Goal: Task Accomplishment & Management: Complete application form

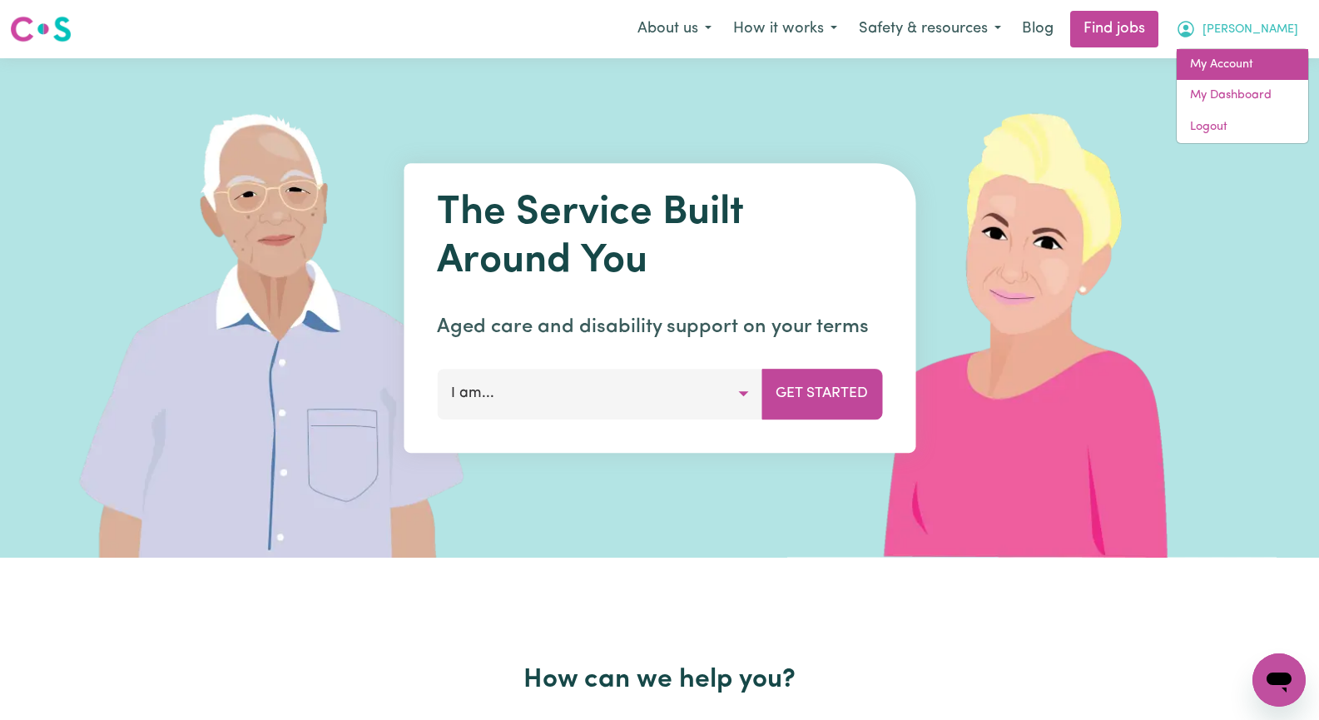
click at [1262, 74] on link "My Account" at bounding box center [1242, 65] width 131 height 32
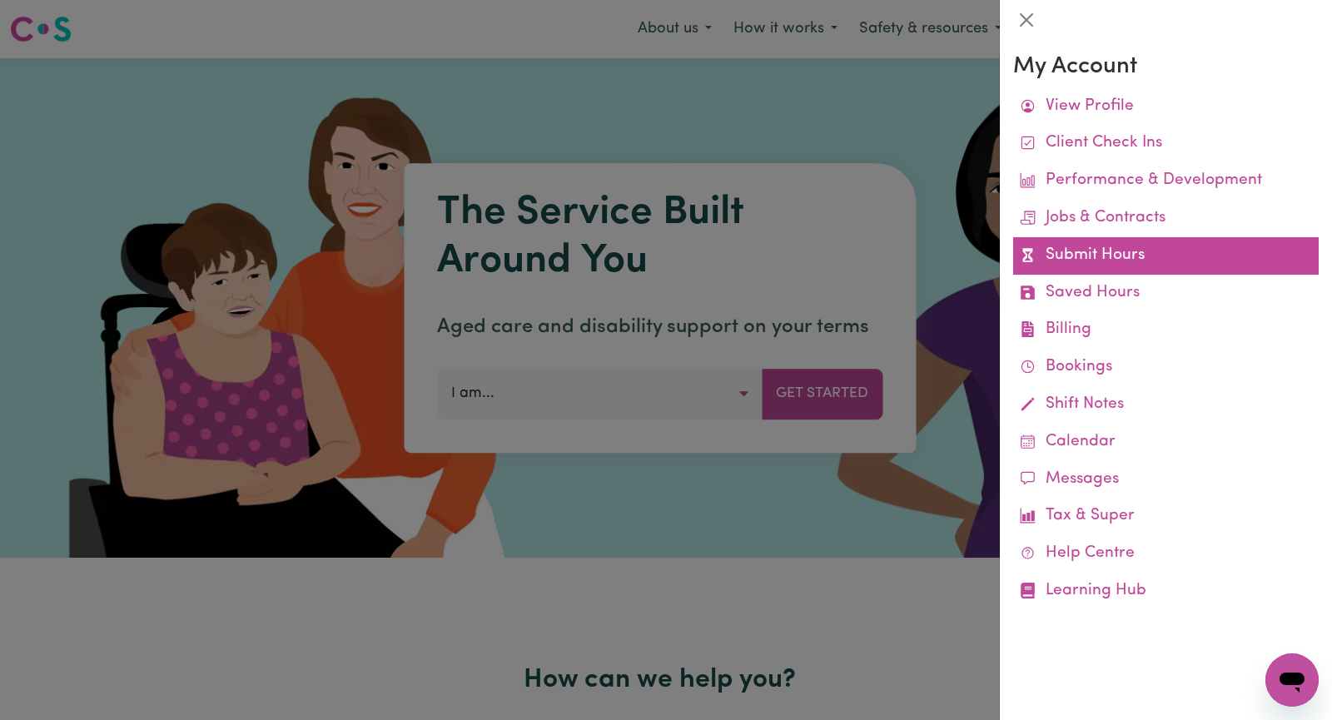
click at [1184, 262] on link "Submit Hours" at bounding box center [1165, 255] width 305 height 37
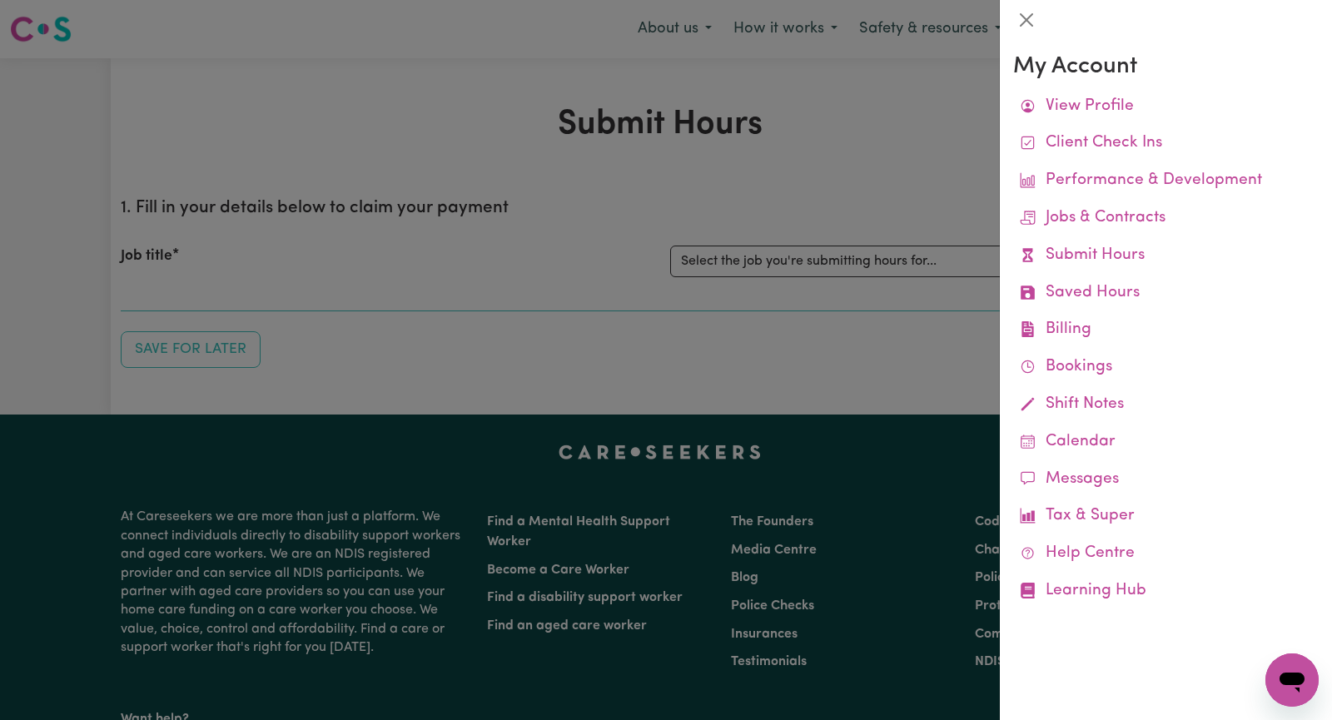
click at [897, 253] on div at bounding box center [666, 360] width 1332 height 720
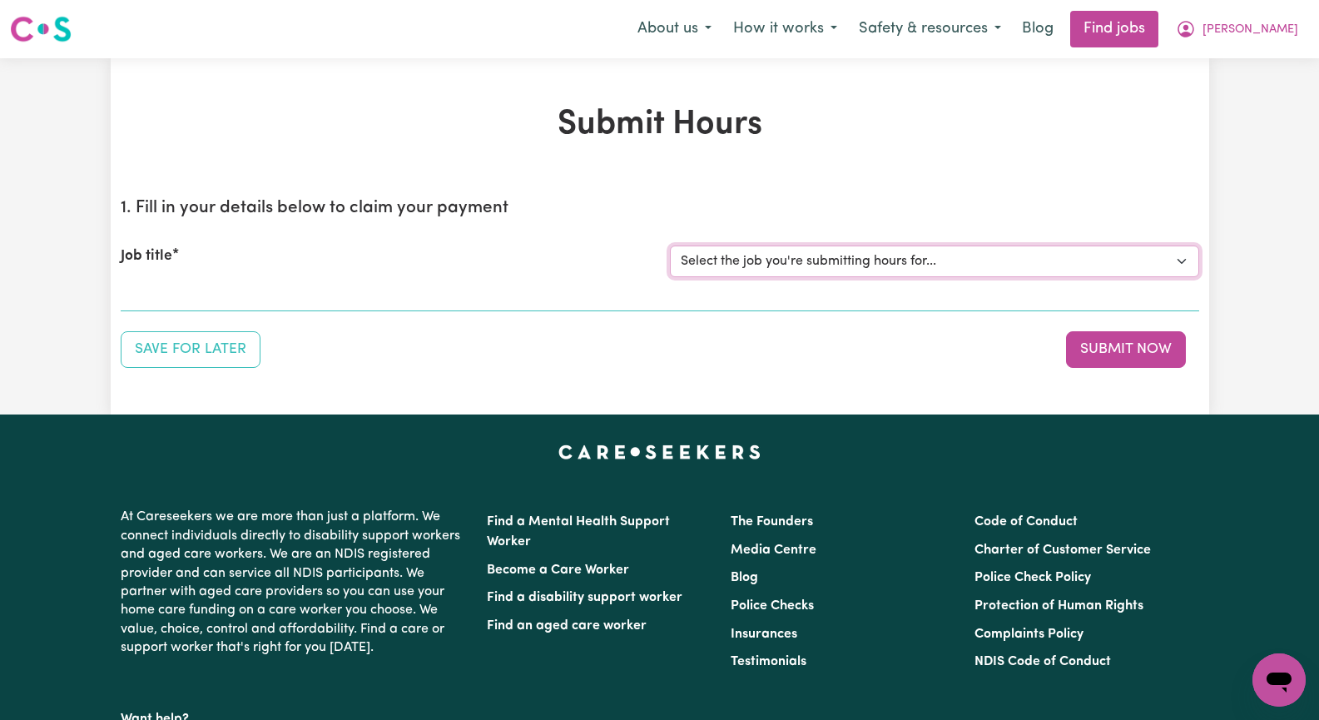
click at [1183, 262] on select "Select the job you're submitting hours for... [[PERSON_NAME]] Seeking Mature, P…" at bounding box center [934, 262] width 529 height 32
select select "14098"
click at [670, 246] on select "Select the job you're submitting hours for... [[PERSON_NAME]] Seeking Mature, P…" at bounding box center [934, 262] width 529 height 32
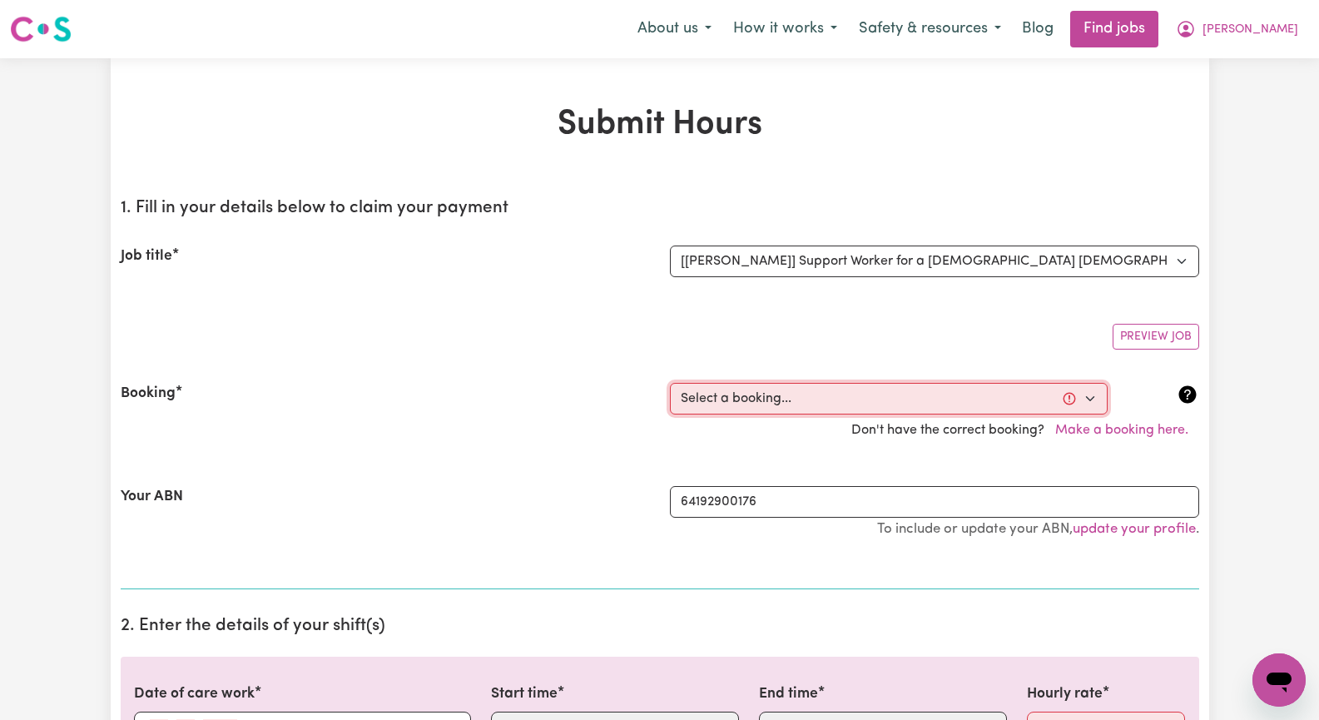
click at [1085, 394] on select "Select a booking... [DATE] 08:30am to 11:30am (RECURRING) [DATE] 08:30am to 11:…" at bounding box center [889, 399] width 438 height 32
select select "336868"
click at [670, 383] on select "Select a booking... [DATE] 08:30am to 11:30am (RECURRING) [DATE] 08:30am to 11:…" at bounding box center [889, 399] width 438 height 32
type input "[DATE]"
type input "21"
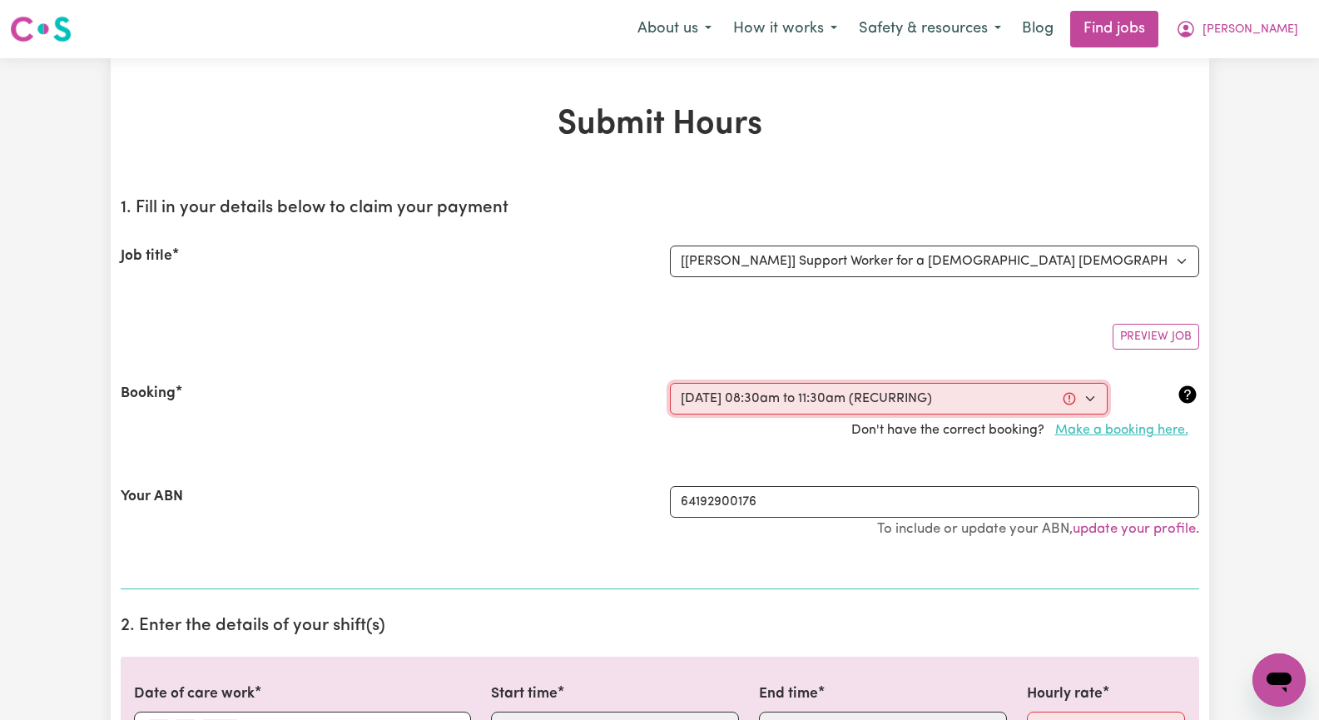
type input "8"
type input "2025"
type input "08:30"
type input "8"
type input "30"
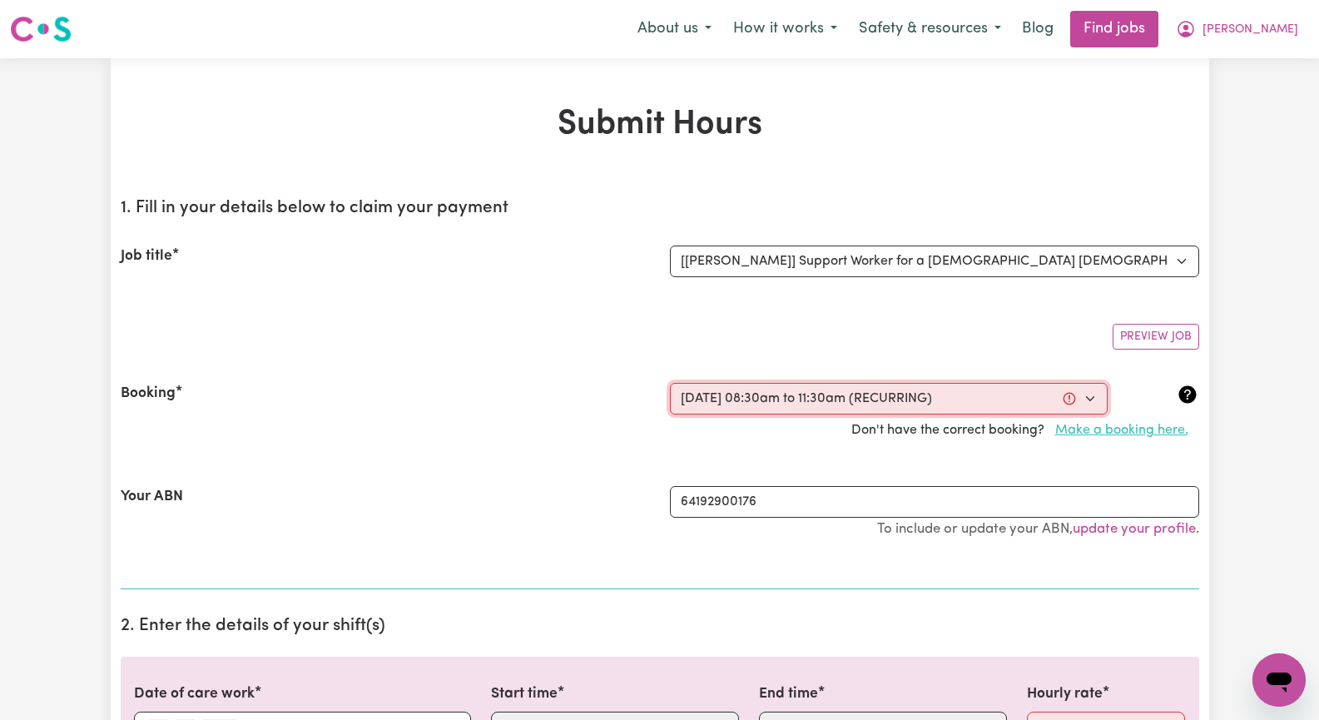
select select "am"
type input "11:30"
type input "11"
type input "30"
select select "am"
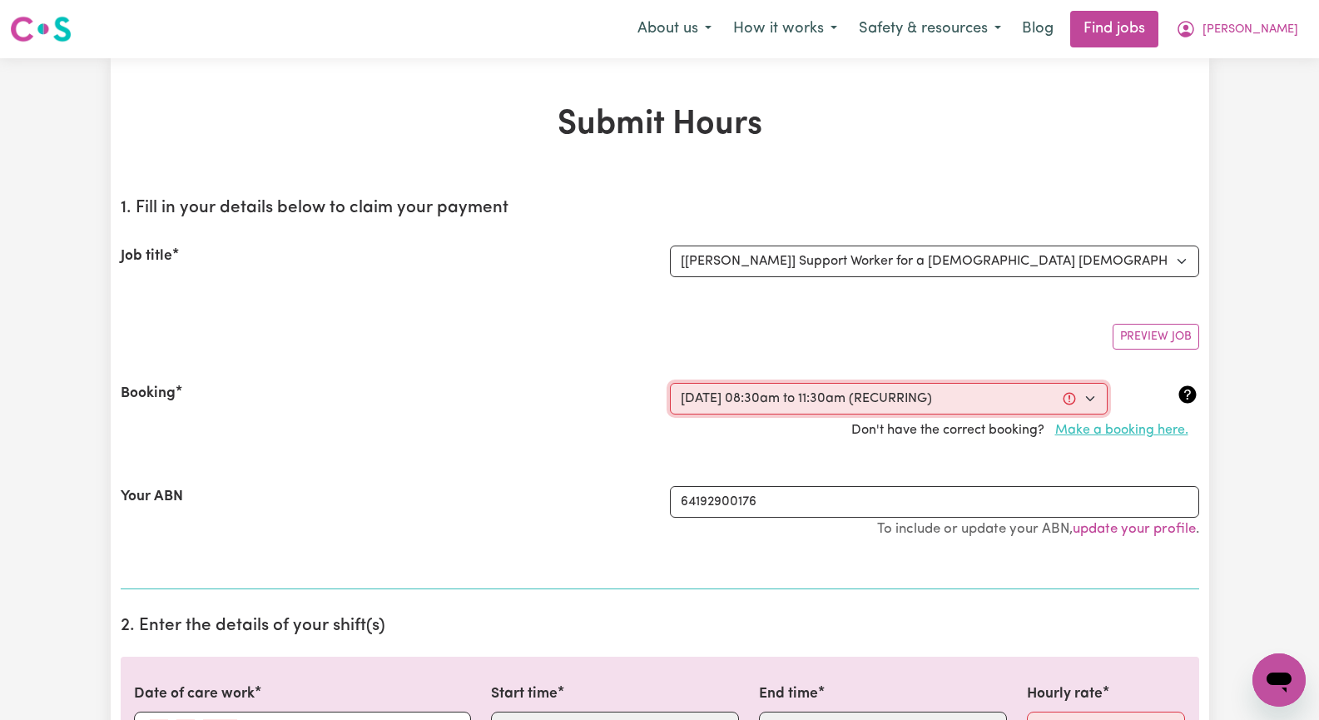
select select "46.78-Weekday"
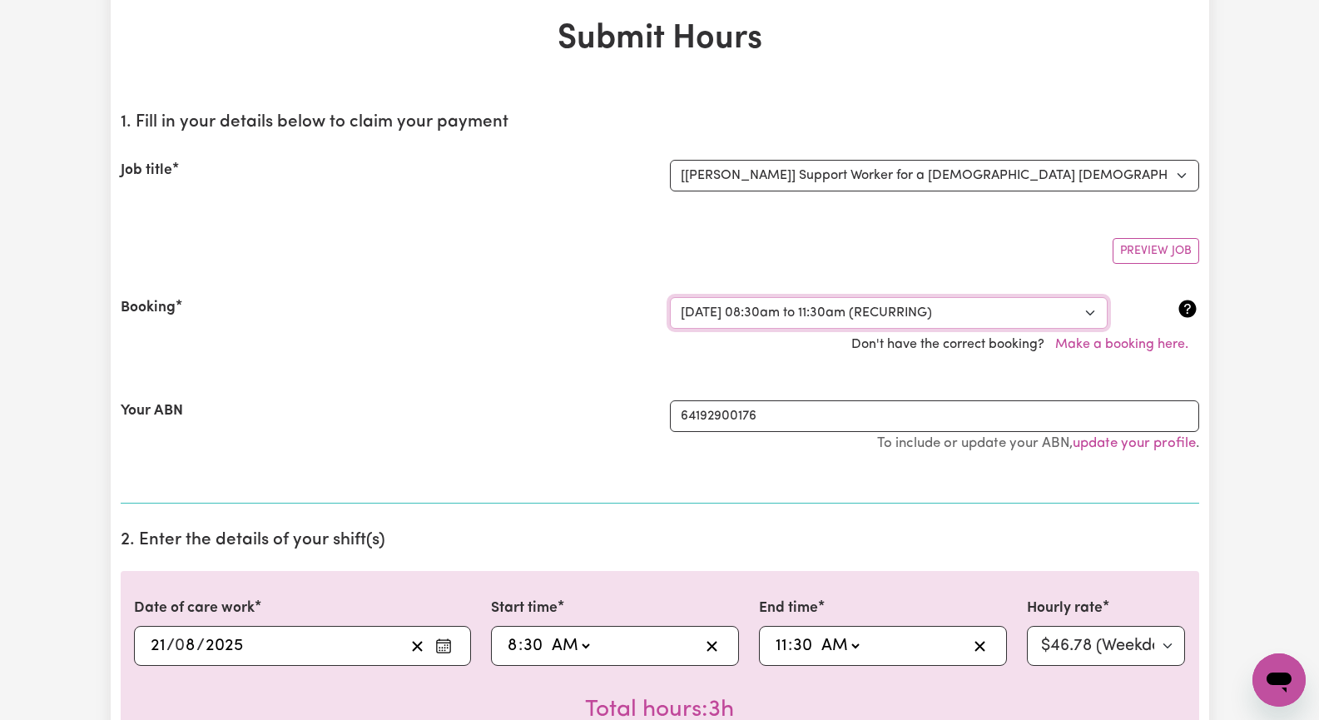
scroll to position [166, 0]
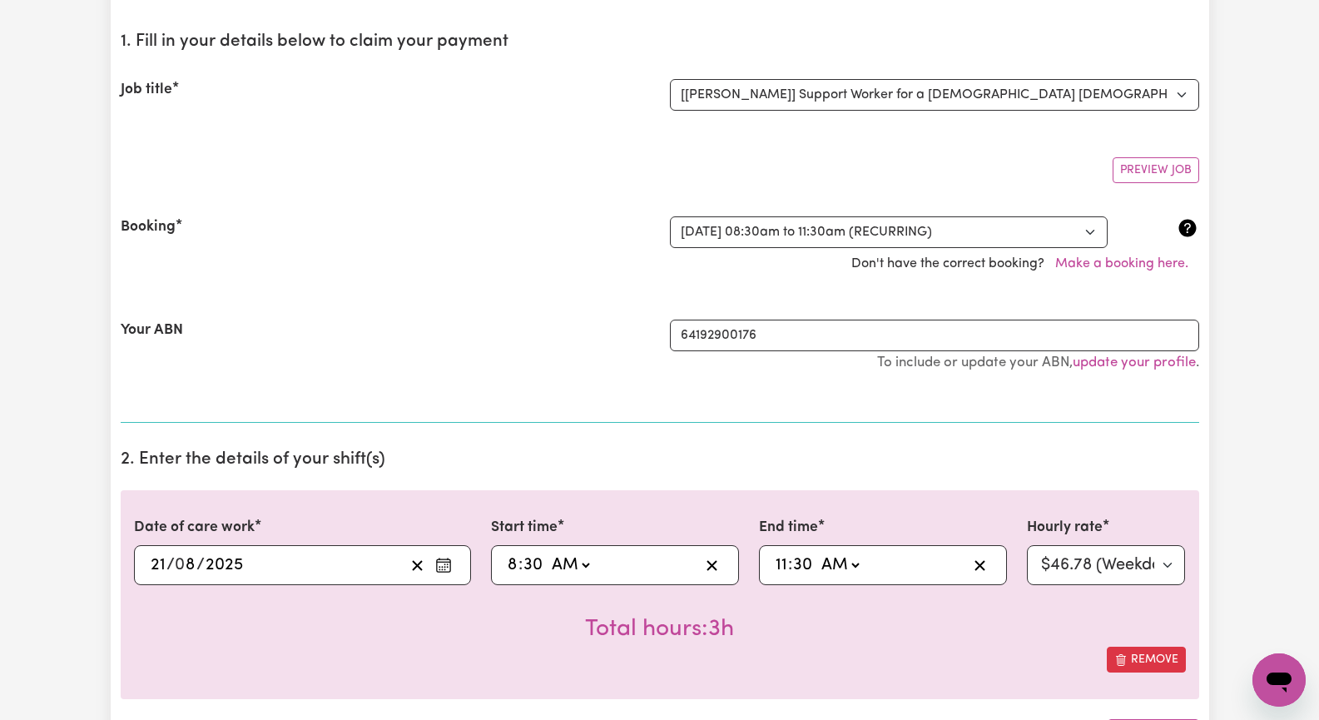
click at [522, 567] on span ":" at bounding box center [520, 565] width 4 height 18
click at [521, 569] on span ":" at bounding box center [520, 565] width 4 height 18
click at [508, 568] on input "8" at bounding box center [513, 565] width 12 height 25
type input "09:30"
type input "9"
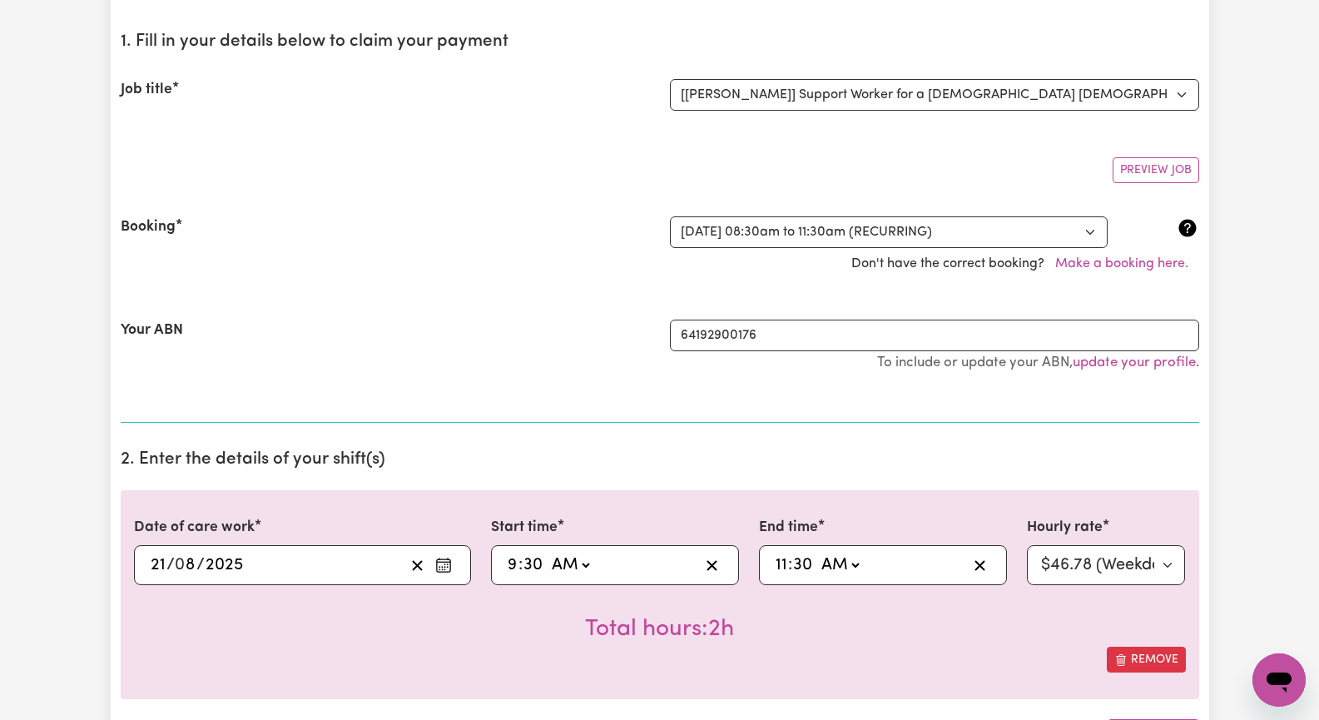
type input "01:30"
type input "1"
type input "00:30"
type input "12"
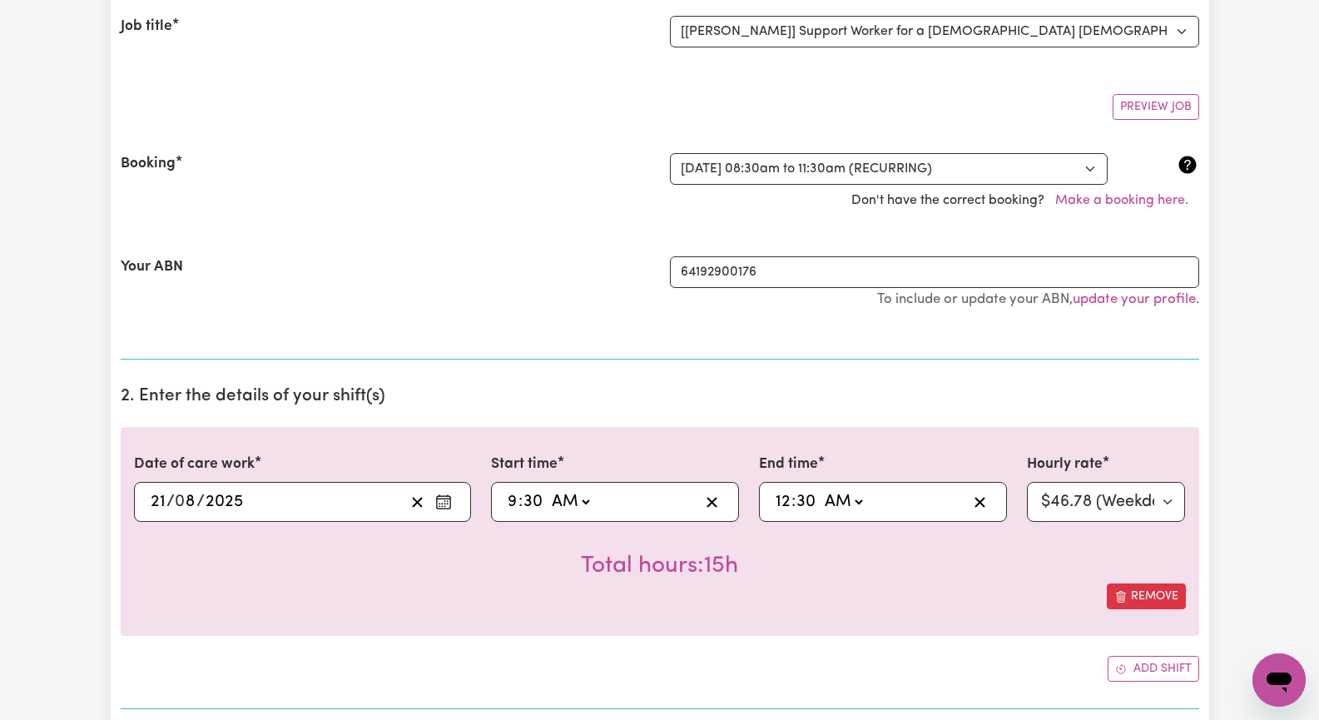
scroll to position [250, 0]
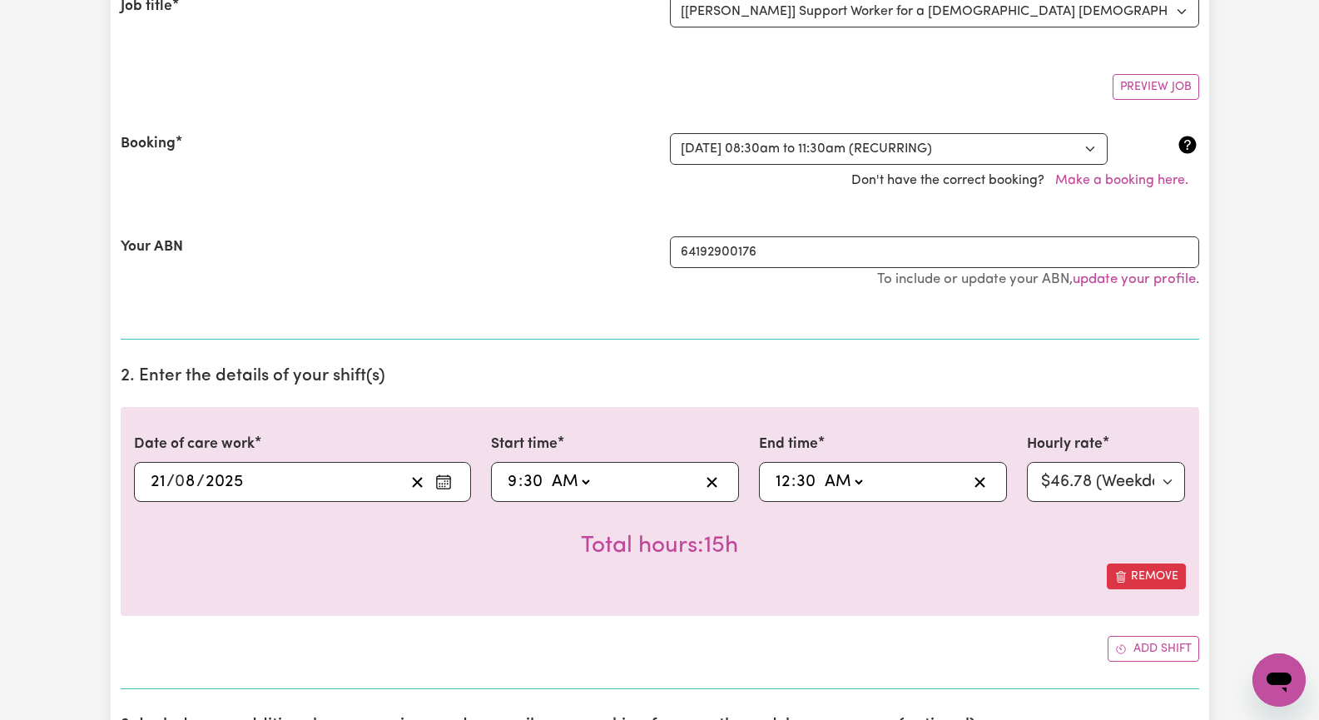
click at [857, 484] on select "AM PM" at bounding box center [843, 481] width 45 height 25
select select "pm"
click at [821, 469] on select "AM PM" at bounding box center [843, 481] width 45 height 25
type input "12:30"
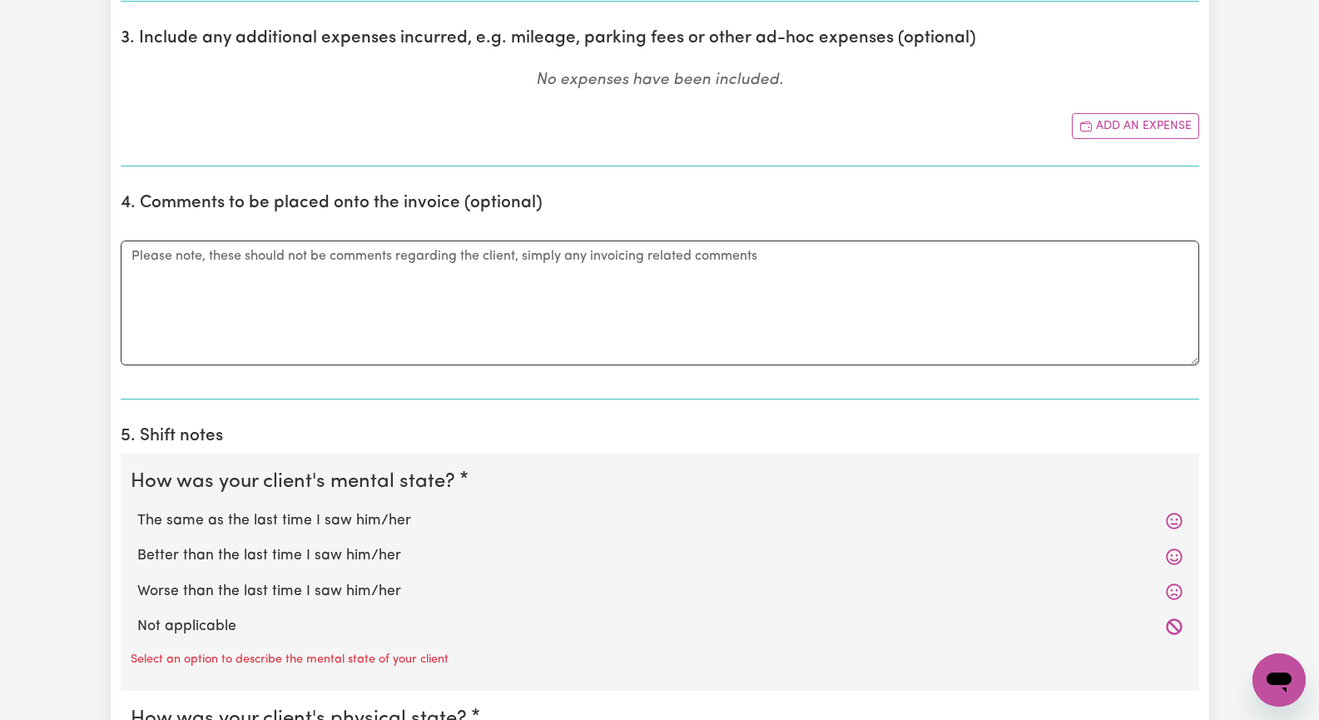
scroll to position [999, 0]
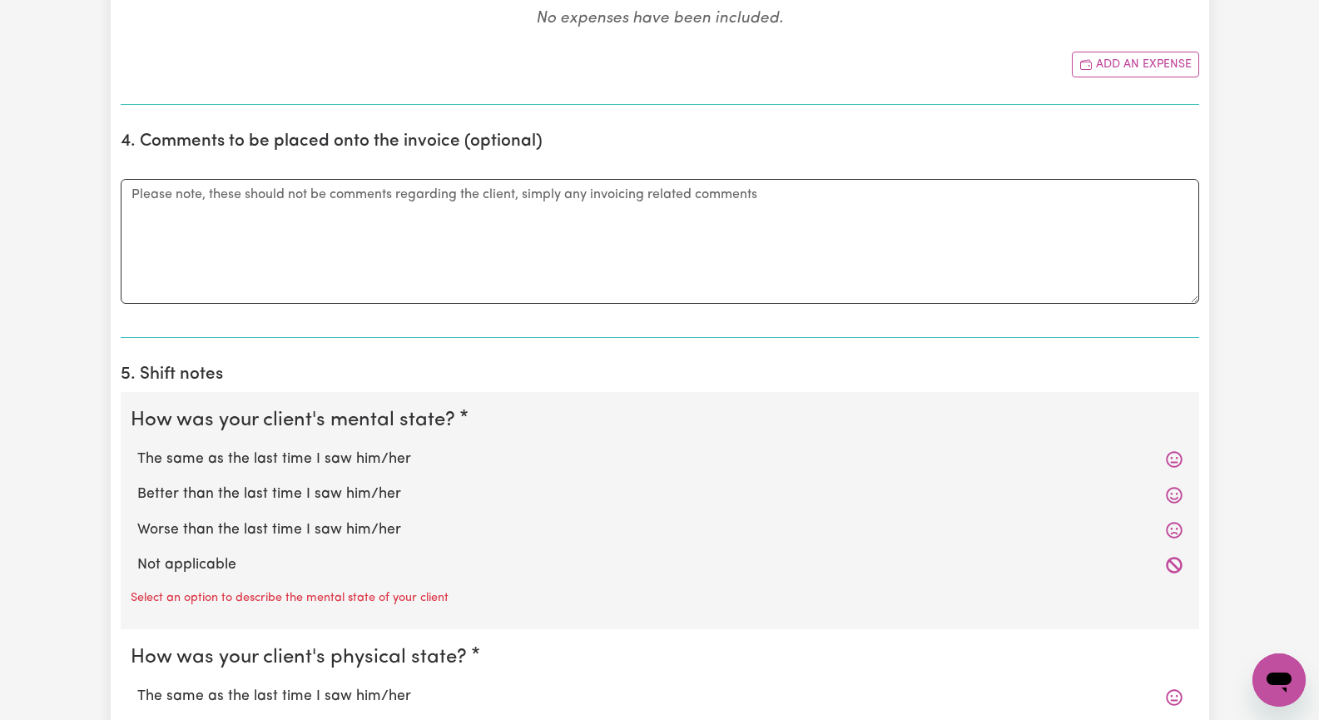
click at [358, 454] on label "The same as the last time I saw him/her" at bounding box center [659, 460] width 1045 height 22
click at [137, 449] on input "The same as the last time I saw him/her" at bounding box center [136, 448] width 1 height 1
radio input "true"
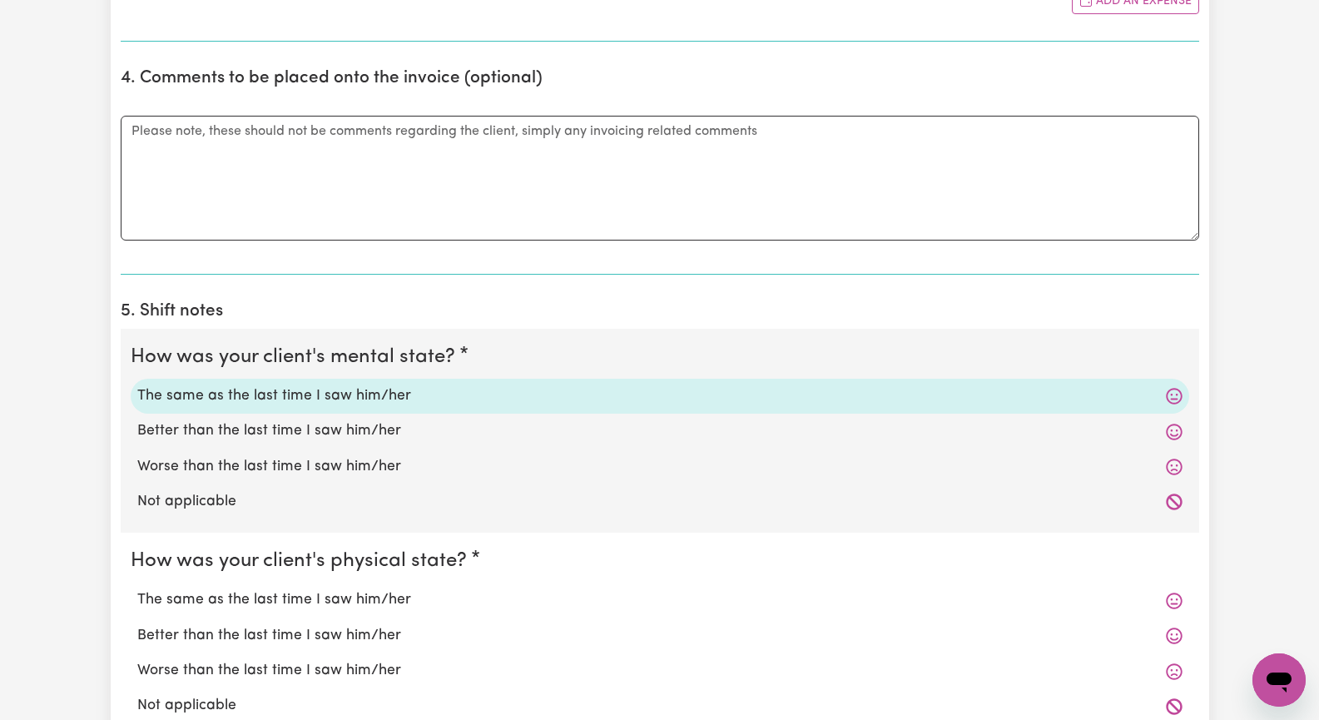
scroll to position [1082, 0]
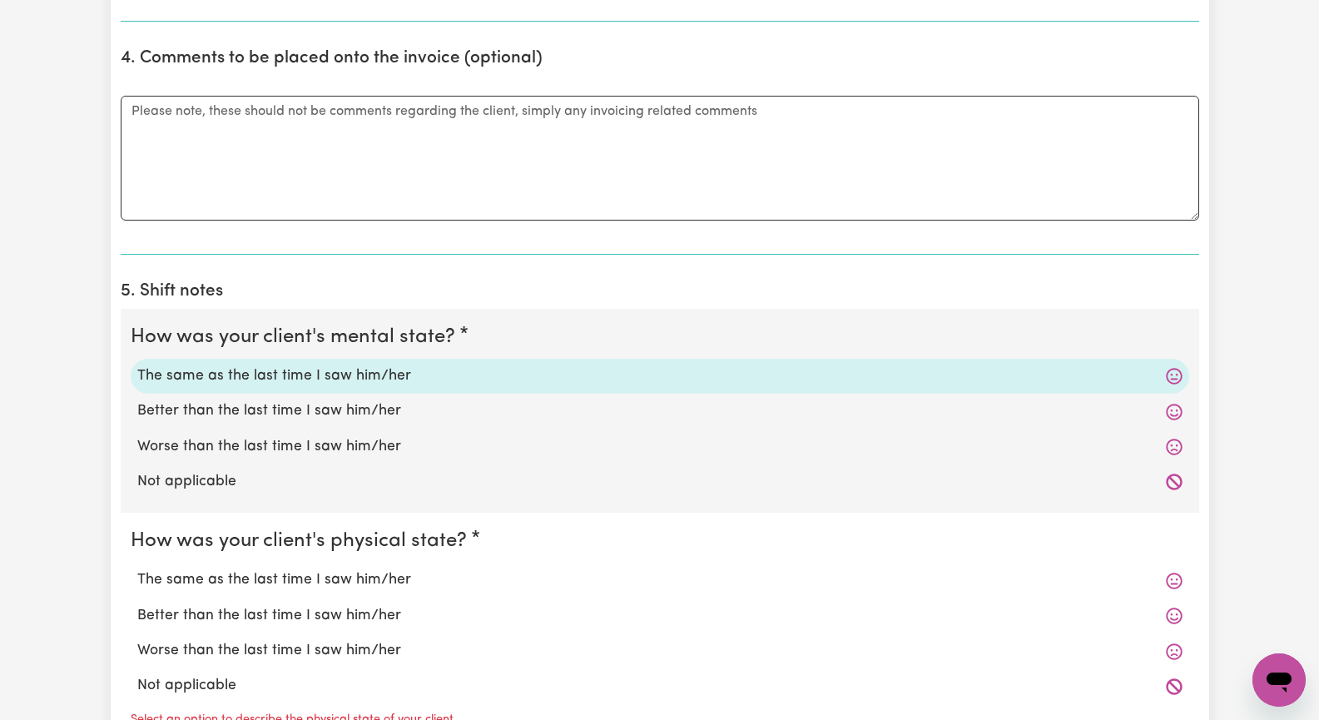
click at [377, 579] on label "The same as the last time I saw him/her" at bounding box center [659, 580] width 1045 height 22
click at [137, 569] on input "The same as the last time I saw him/her" at bounding box center [136, 568] width 1 height 1
radio input "true"
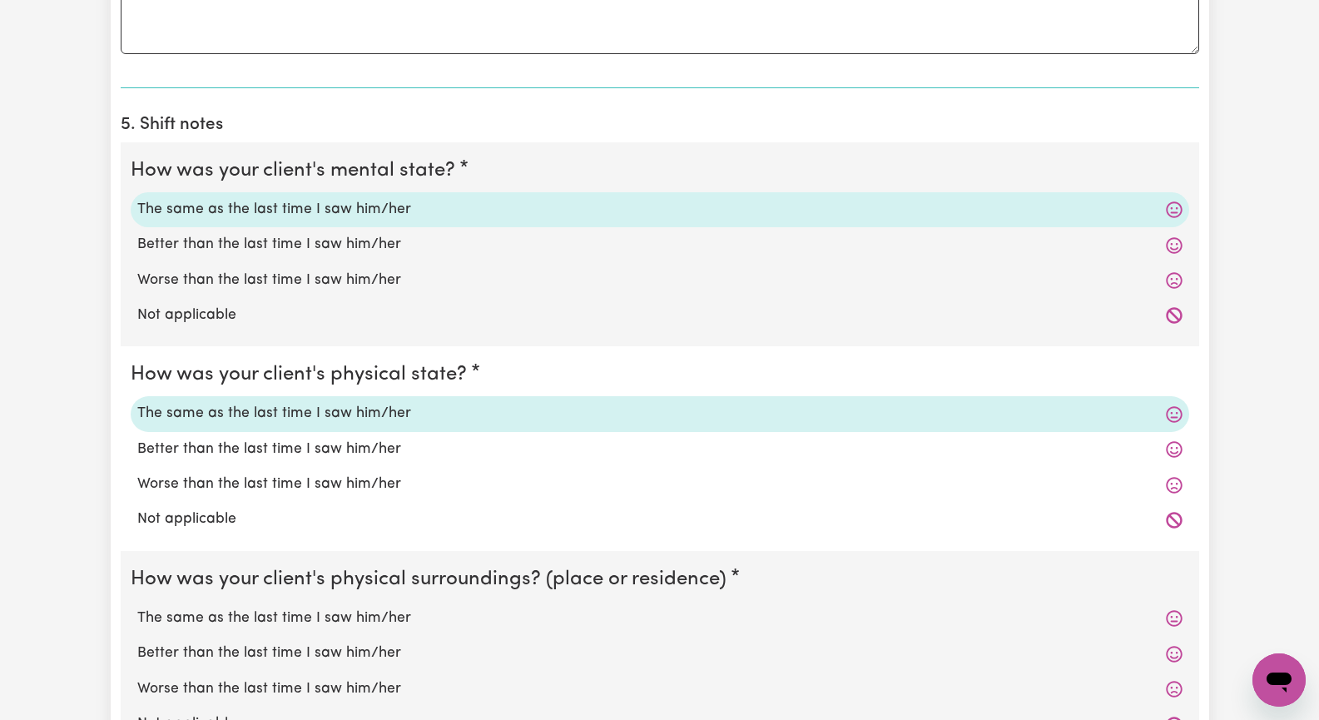
scroll to position [1332, 0]
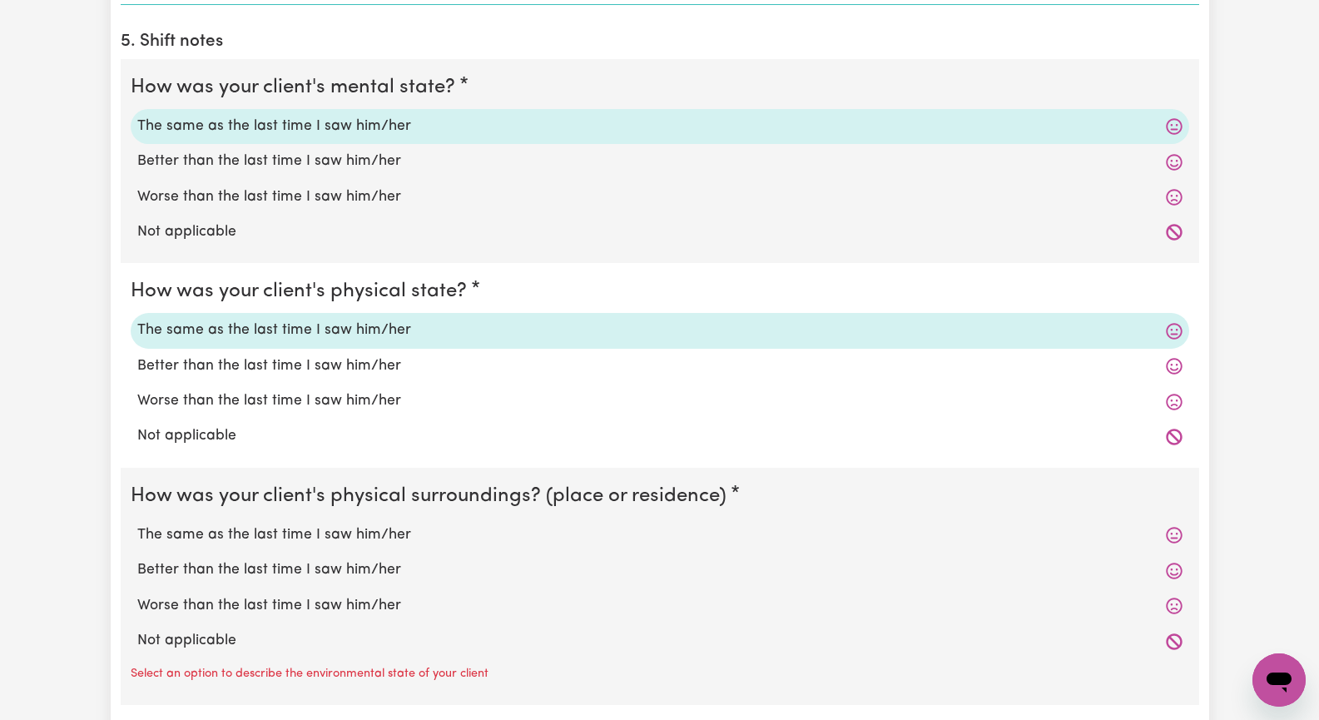
click at [344, 538] on label "The same as the last time I saw him/her" at bounding box center [659, 535] width 1045 height 22
click at [137, 524] on input "The same as the last time I saw him/her" at bounding box center [136, 523] width 1 height 1
radio input "true"
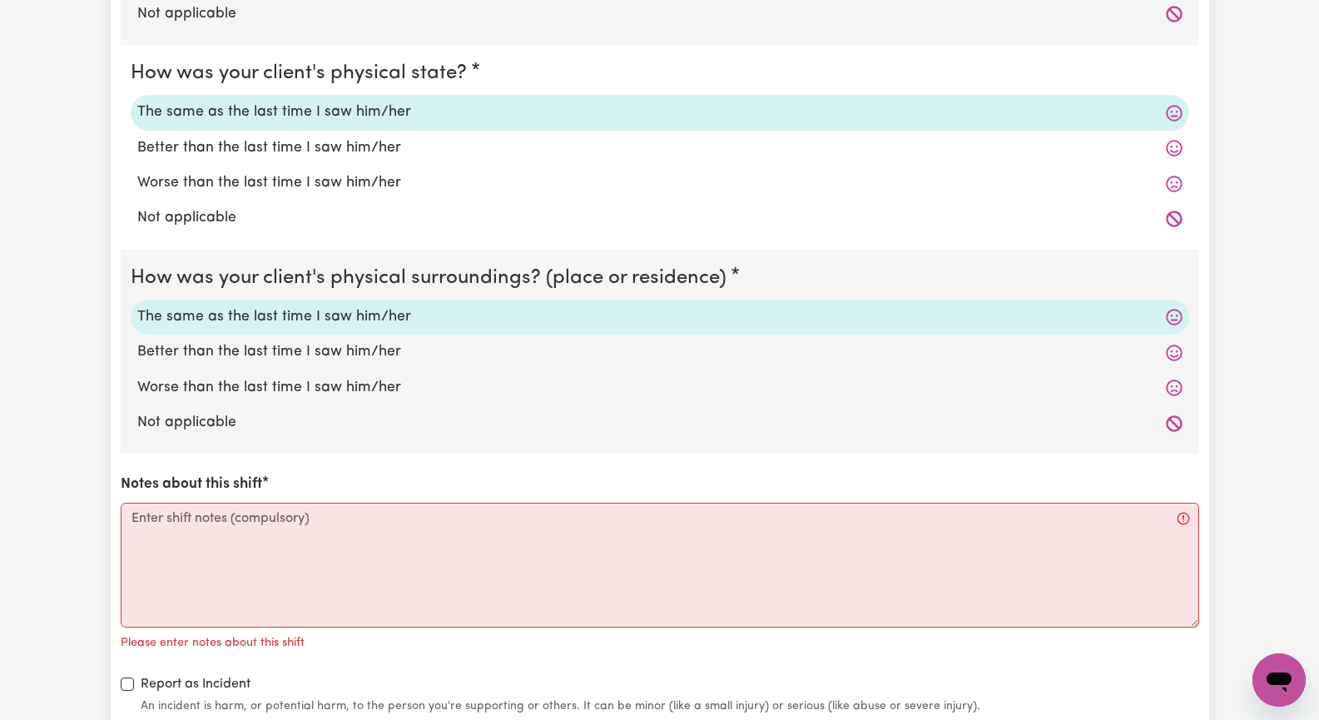
scroll to position [1581, 0]
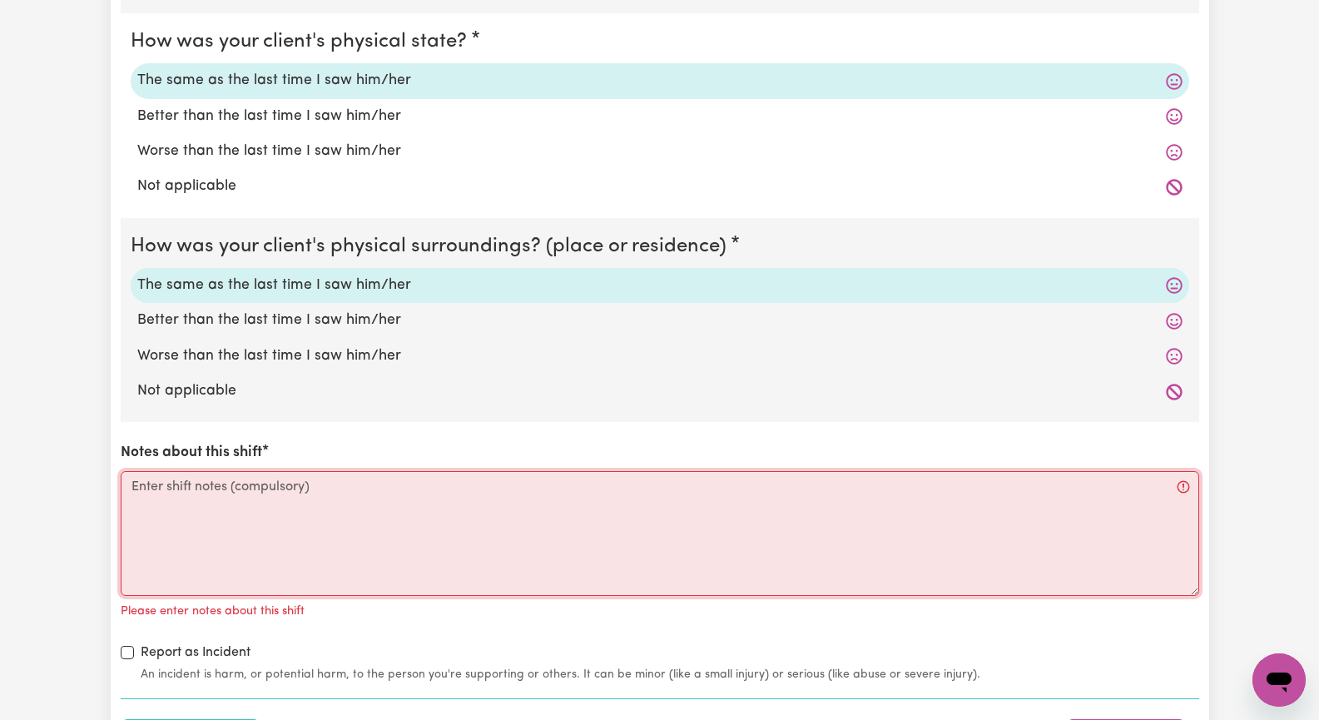
click at [245, 524] on textarea "Notes about this shift" at bounding box center [660, 533] width 1079 height 125
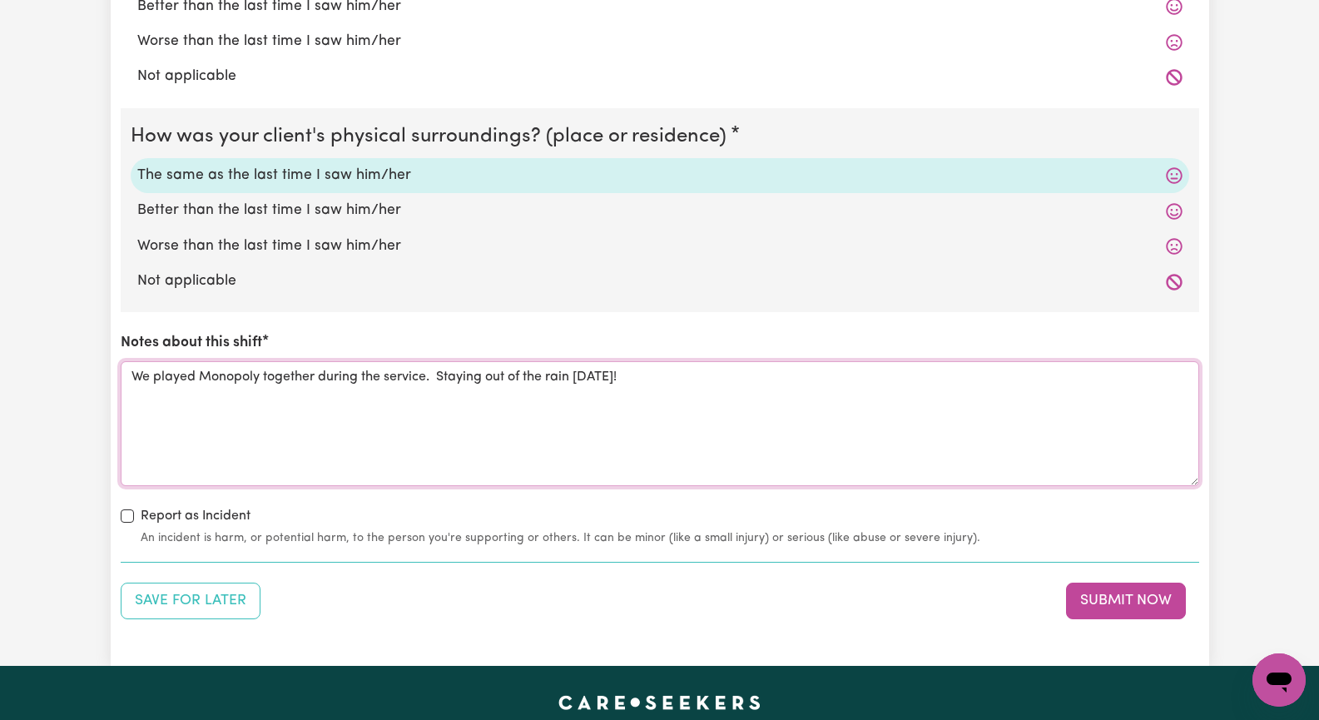
scroll to position [1748, 0]
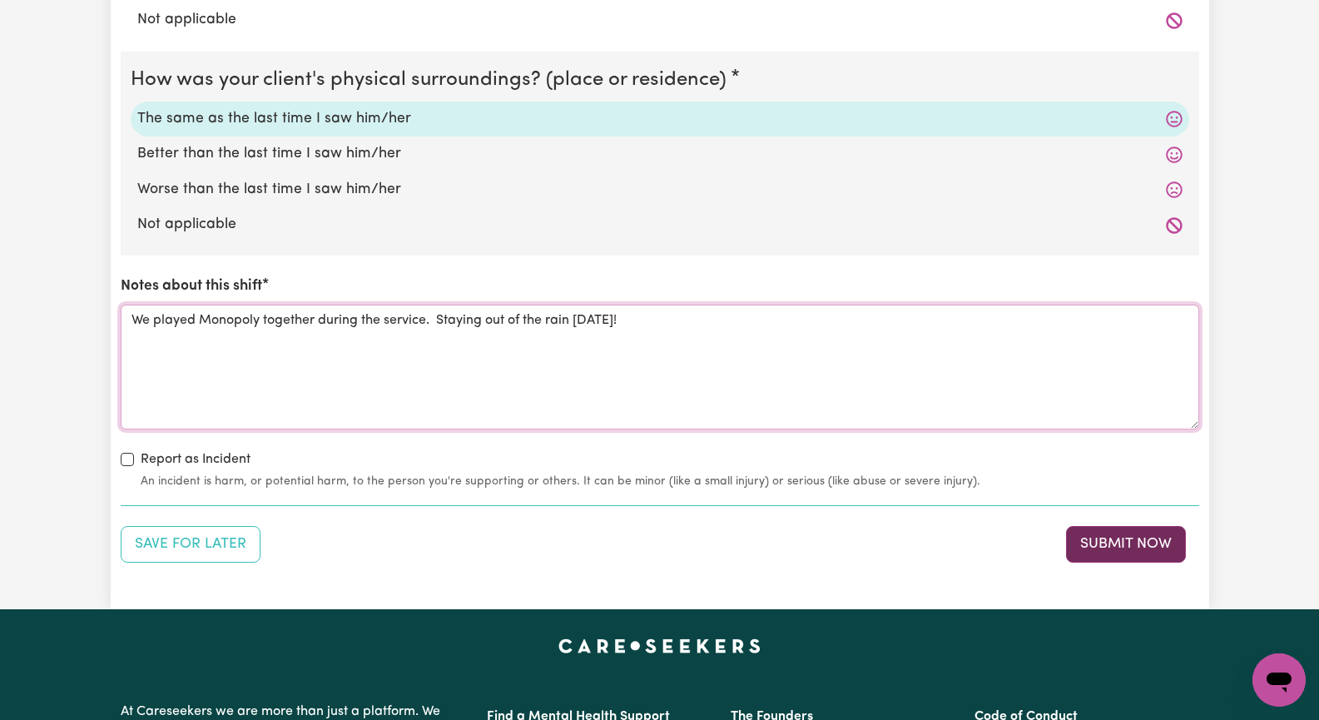
type textarea "We played Monopoly together during the service. Staying out of the rain [DATE]!"
click at [1142, 544] on button "Submit Now" at bounding box center [1126, 544] width 120 height 37
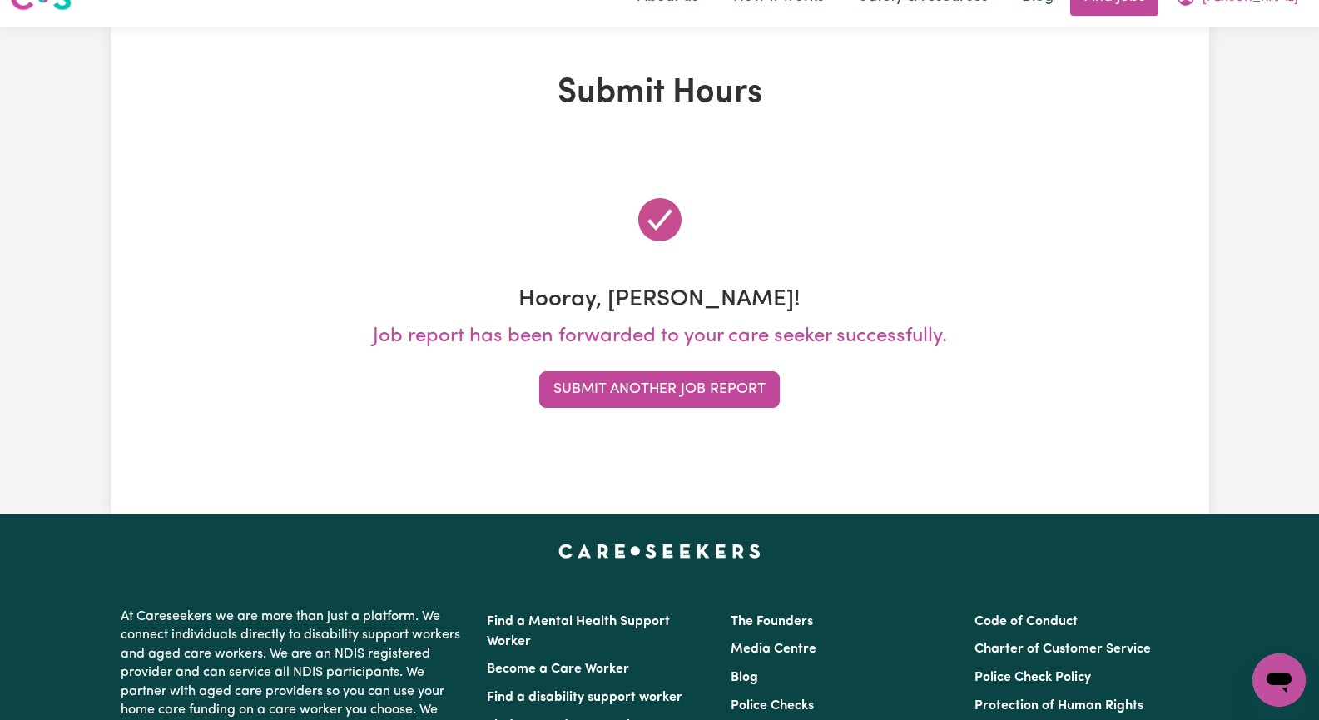
scroll to position [0, 0]
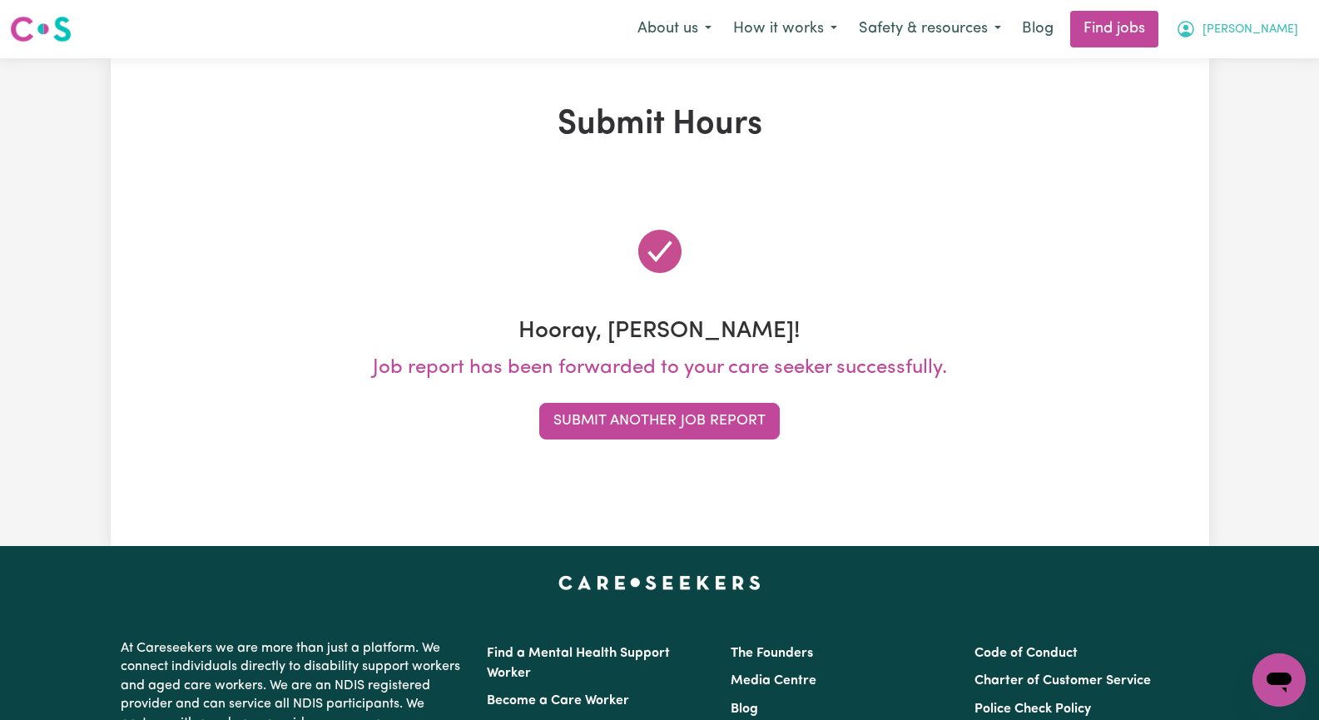
click at [1269, 26] on span "[PERSON_NAME]" at bounding box center [1251, 30] width 96 height 18
click at [1272, 69] on link "My Account" at bounding box center [1242, 65] width 131 height 32
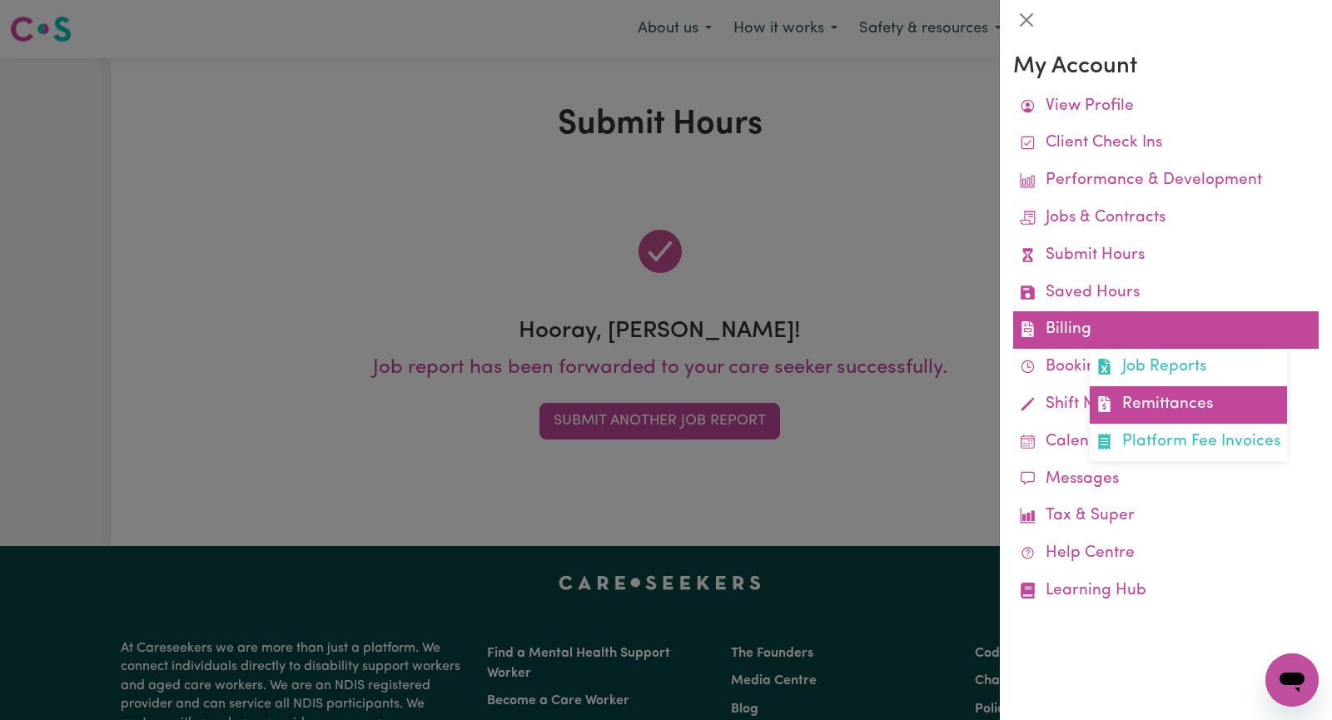
click at [1194, 408] on link "Remittances" at bounding box center [1187, 404] width 197 height 37
